Goal: Information Seeking & Learning: Find specific fact

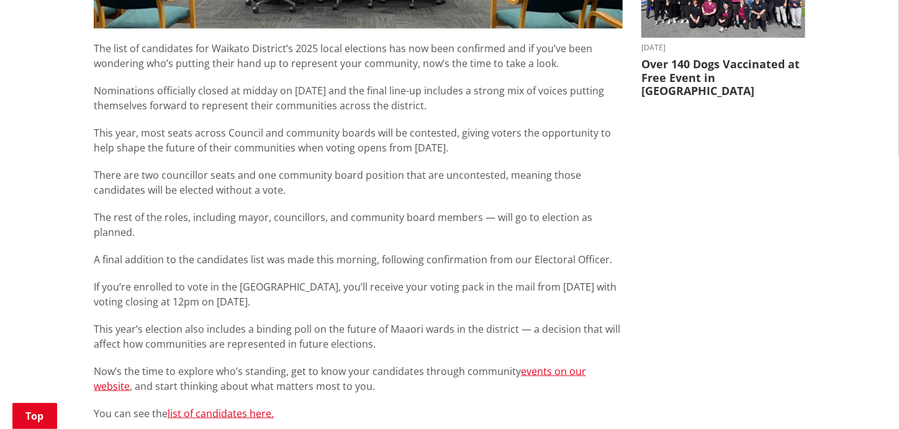
scroll to position [724, 0]
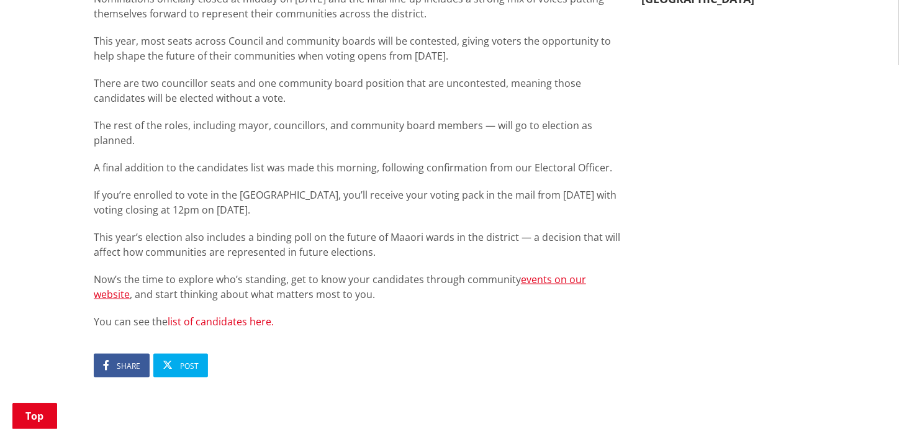
click at [220, 315] on link "list of candidates here." at bounding box center [221, 322] width 106 height 14
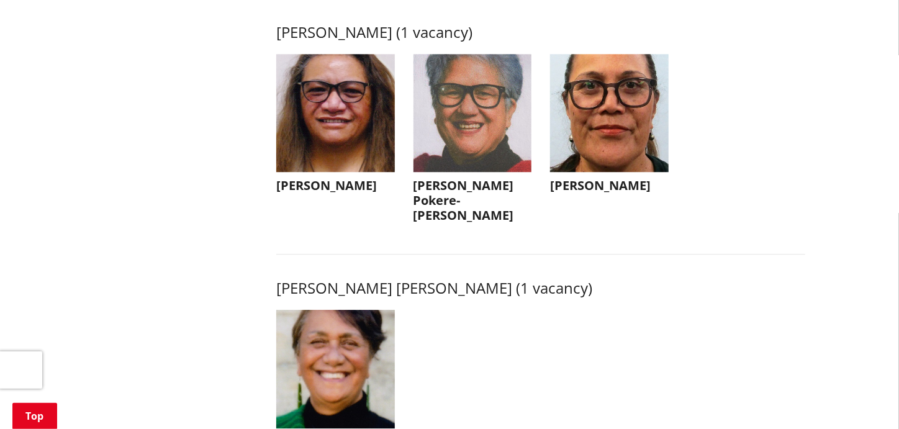
scroll to position [1863, 0]
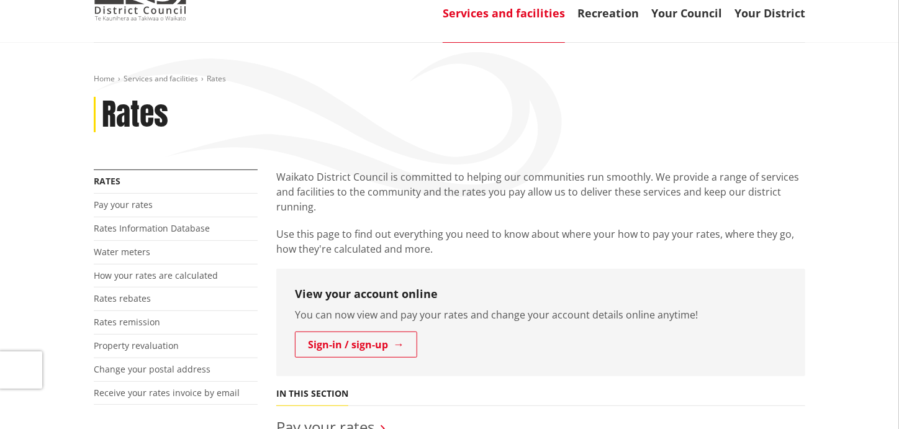
scroll to position [103, 0]
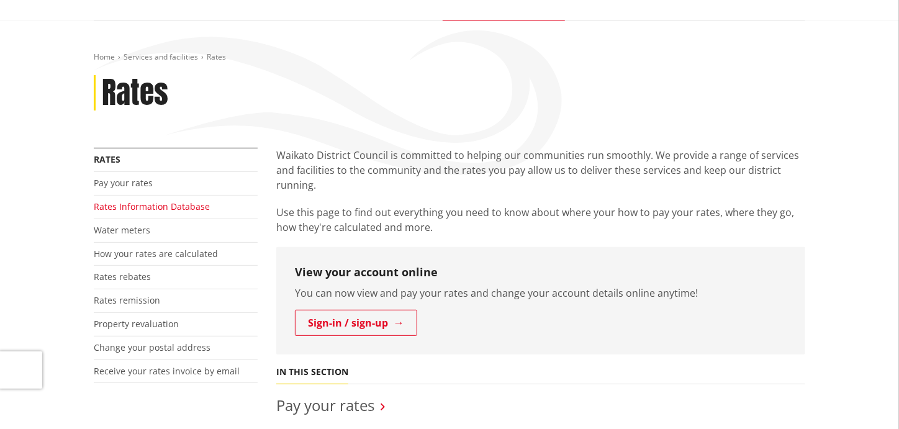
click at [133, 206] on link "Rates Information Database" at bounding box center [152, 207] width 116 height 12
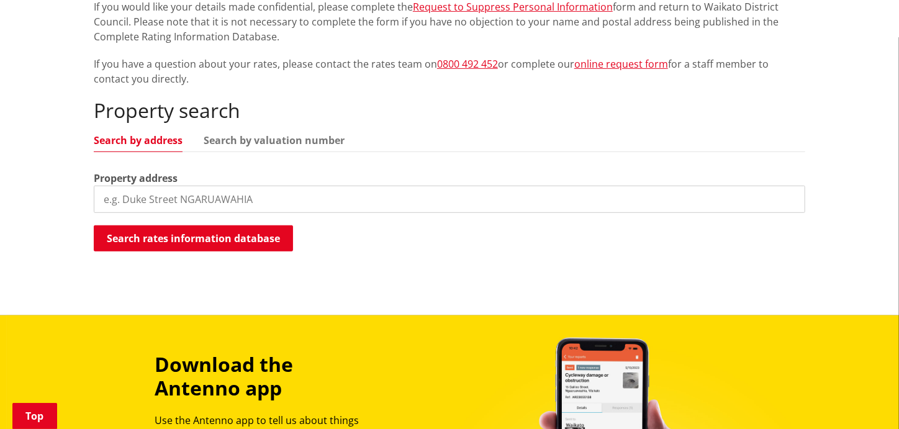
scroll to position [310, 0]
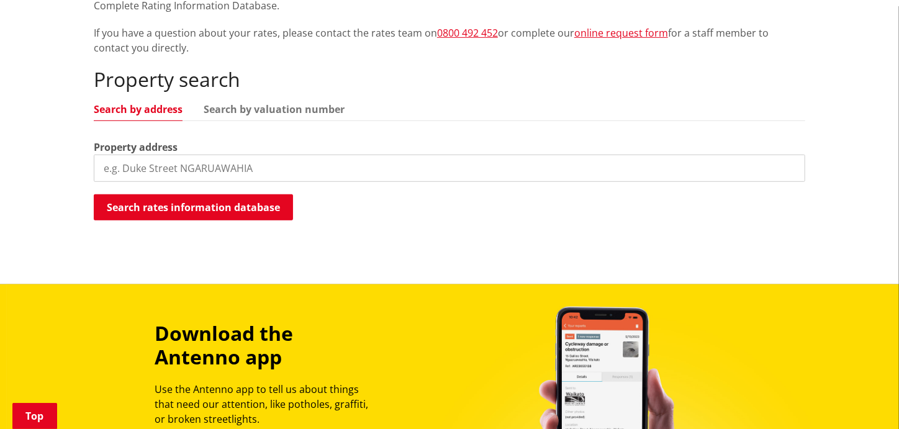
click at [159, 168] on input "search" at bounding box center [450, 168] width 712 height 27
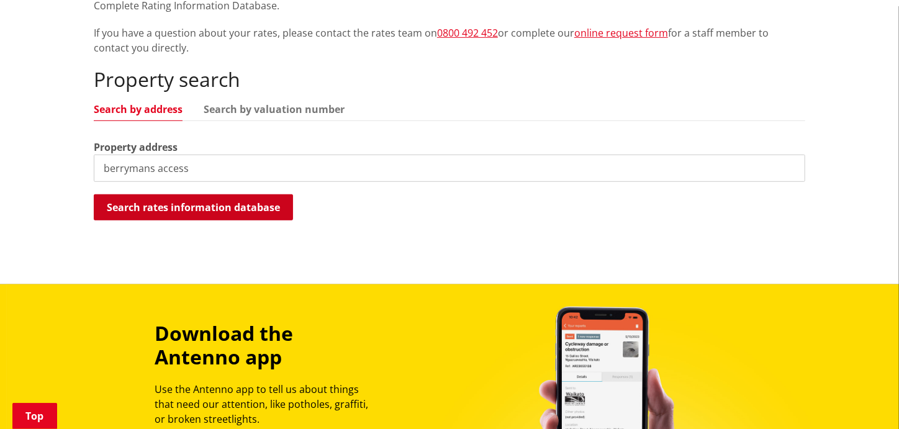
type input "berrymans access"
click at [199, 206] on button "Search rates information database" at bounding box center [193, 207] width 199 height 26
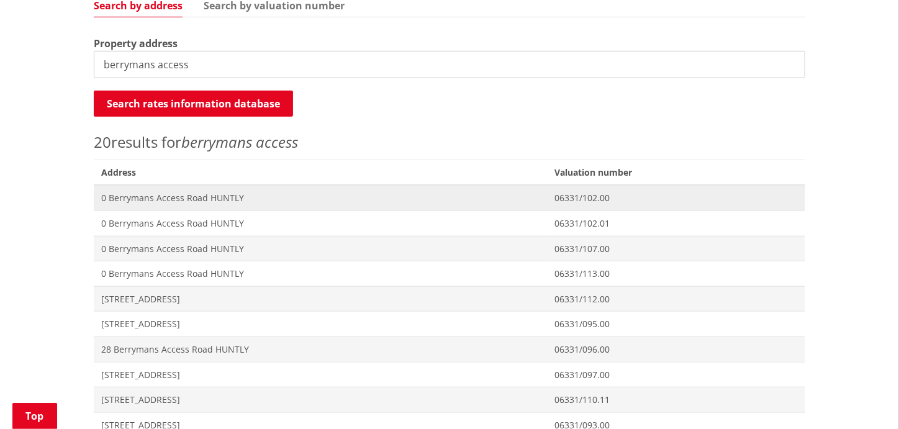
scroll to position [517, 0]
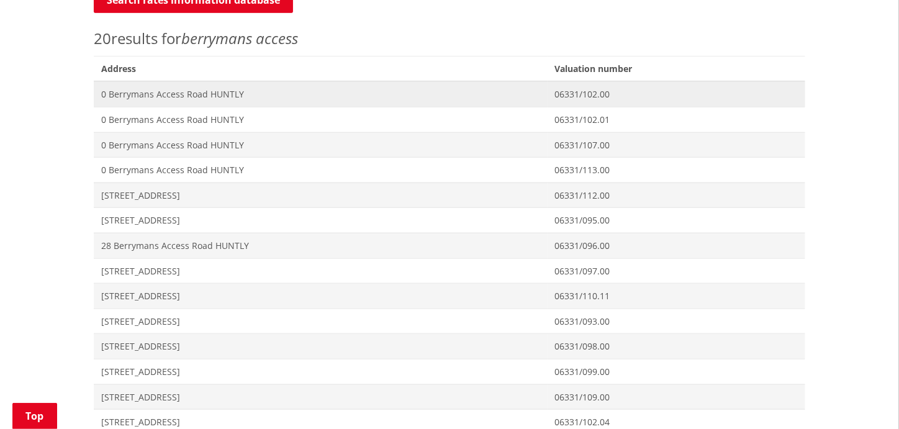
click at [157, 95] on span "0 Berrymans Access Road HUNTLY" at bounding box center [320, 94] width 439 height 12
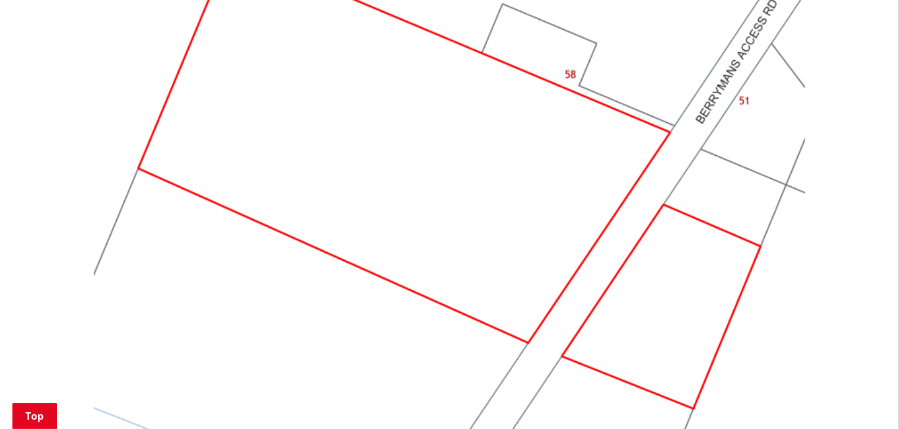
scroll to position [1363, 0]
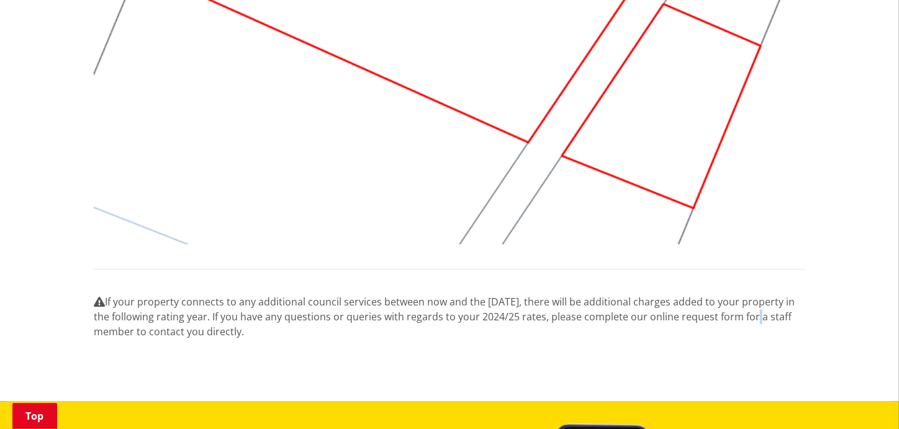
drag, startPoint x: 767, startPoint y: 200, endPoint x: 731, endPoint y: 314, distance: 119.8
click at [731, 317] on p "If your property connects to any additional council services between now and th…" at bounding box center [450, 316] width 712 height 45
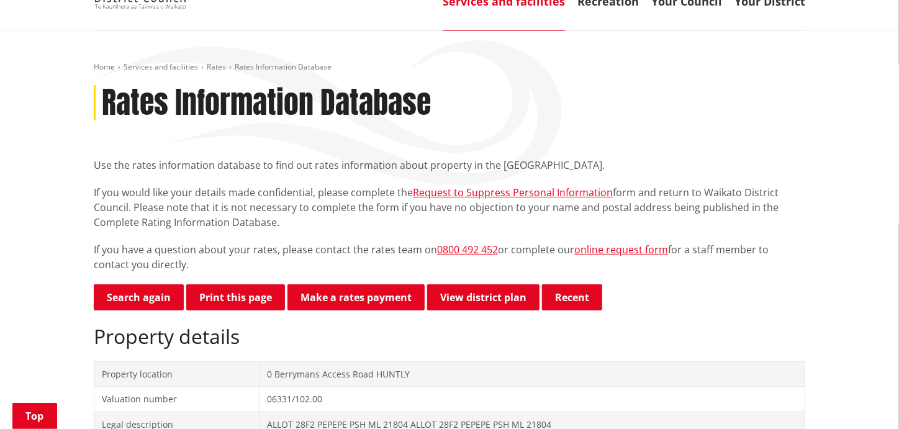
scroll to position [0, 0]
